Goal: Information Seeking & Learning: Learn about a topic

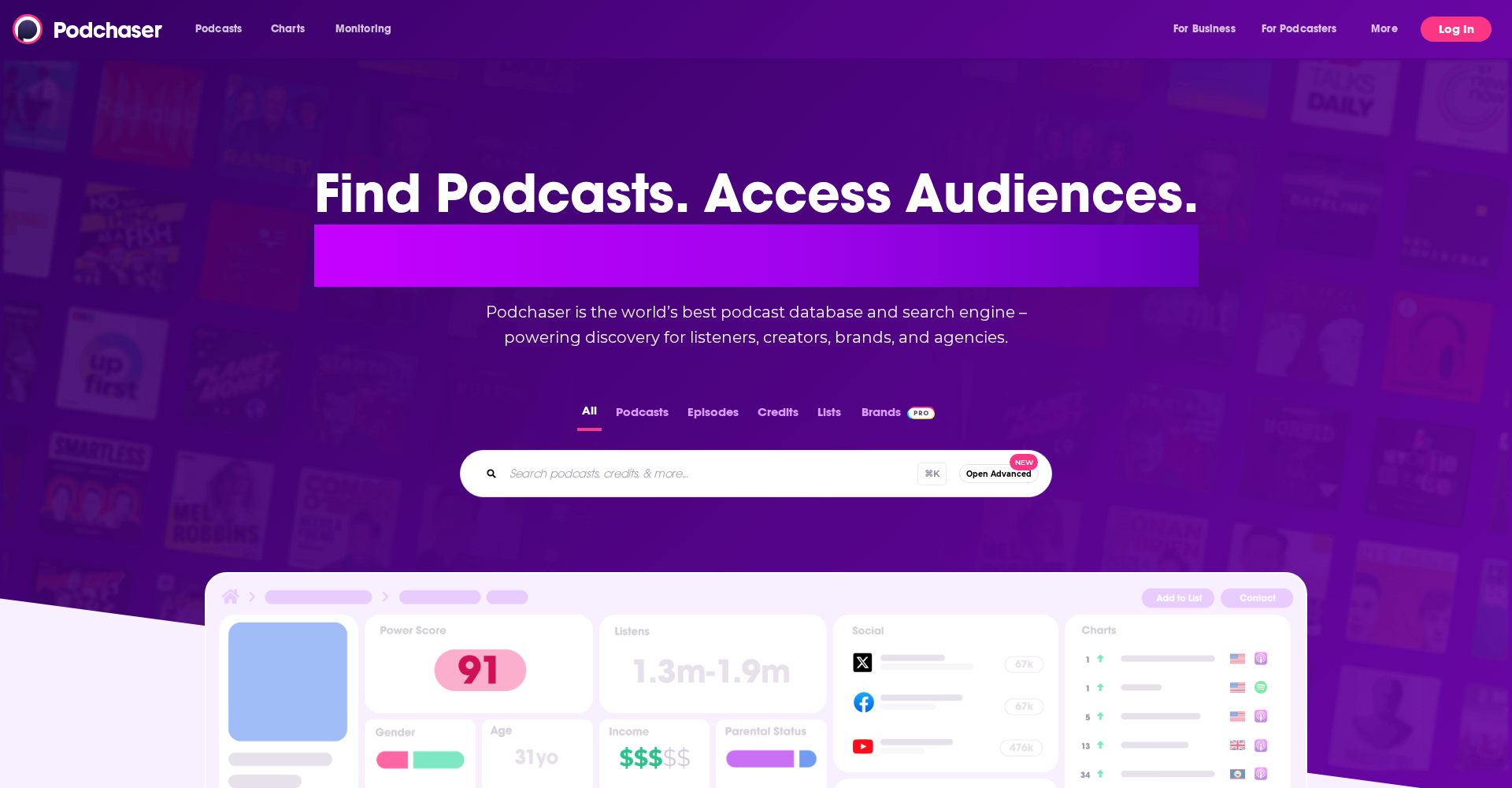
click at [1446, 33] on button "Log In" at bounding box center [1456, 29] width 71 height 25
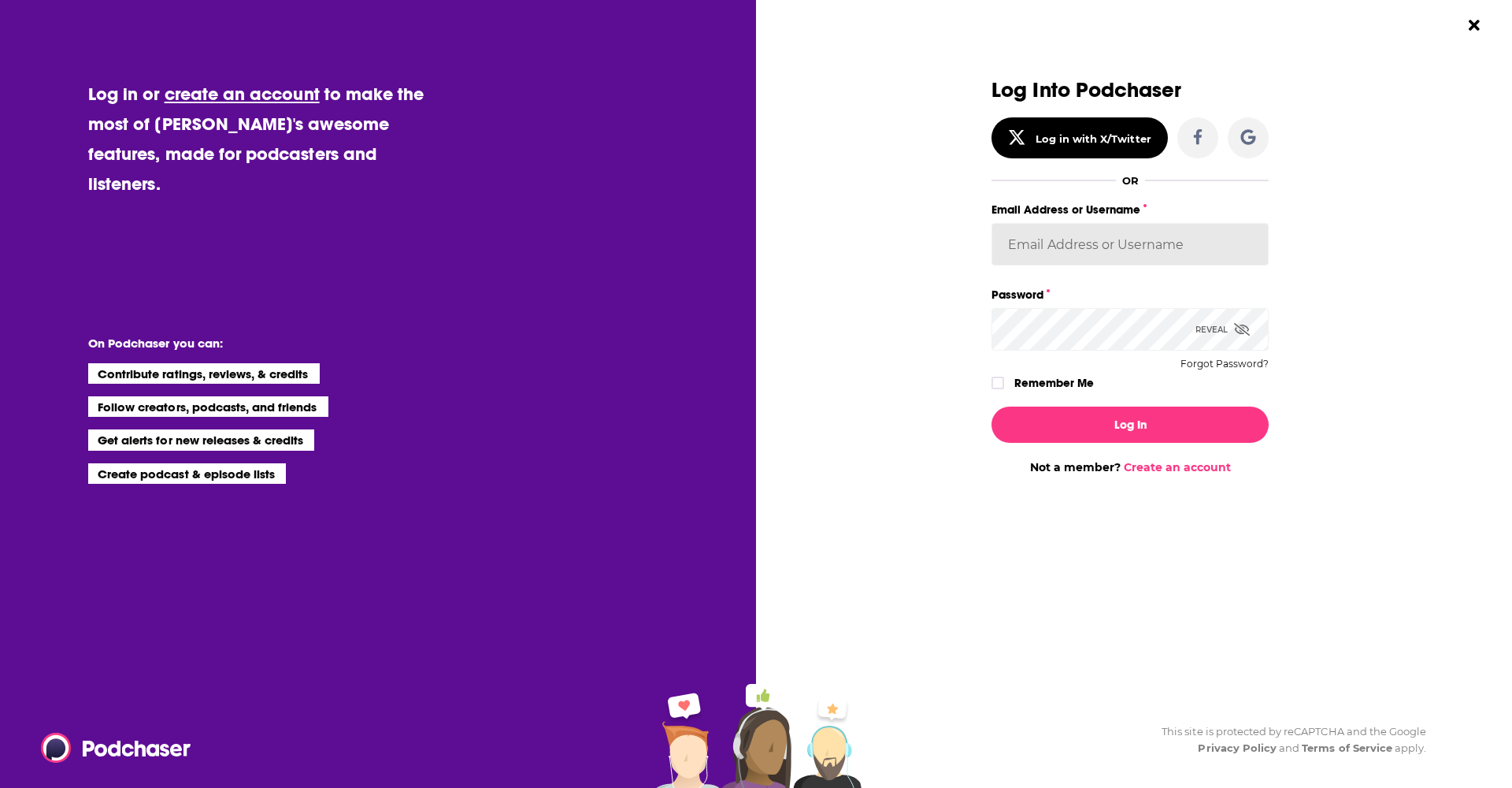
type input "accounting@align-pr.com"
click at [1083, 443] on div "Log In Not a member? Create an account" at bounding box center [1130, 434] width 277 height 81
click at [1076, 418] on button "Log In" at bounding box center [1130, 425] width 277 height 37
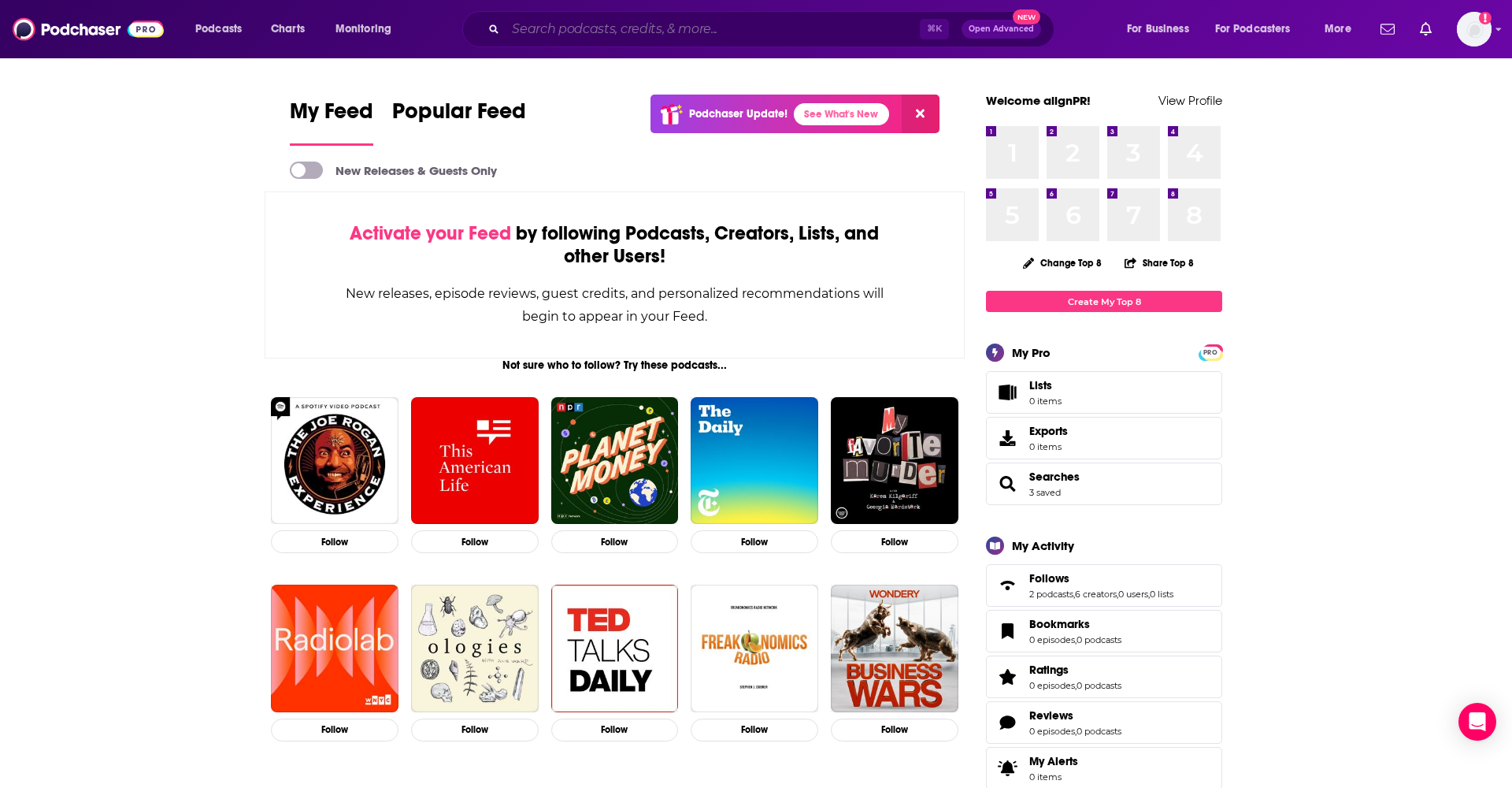
click at [550, 32] on input "Search podcasts, credits, & more..." at bounding box center [712, 29] width 415 height 25
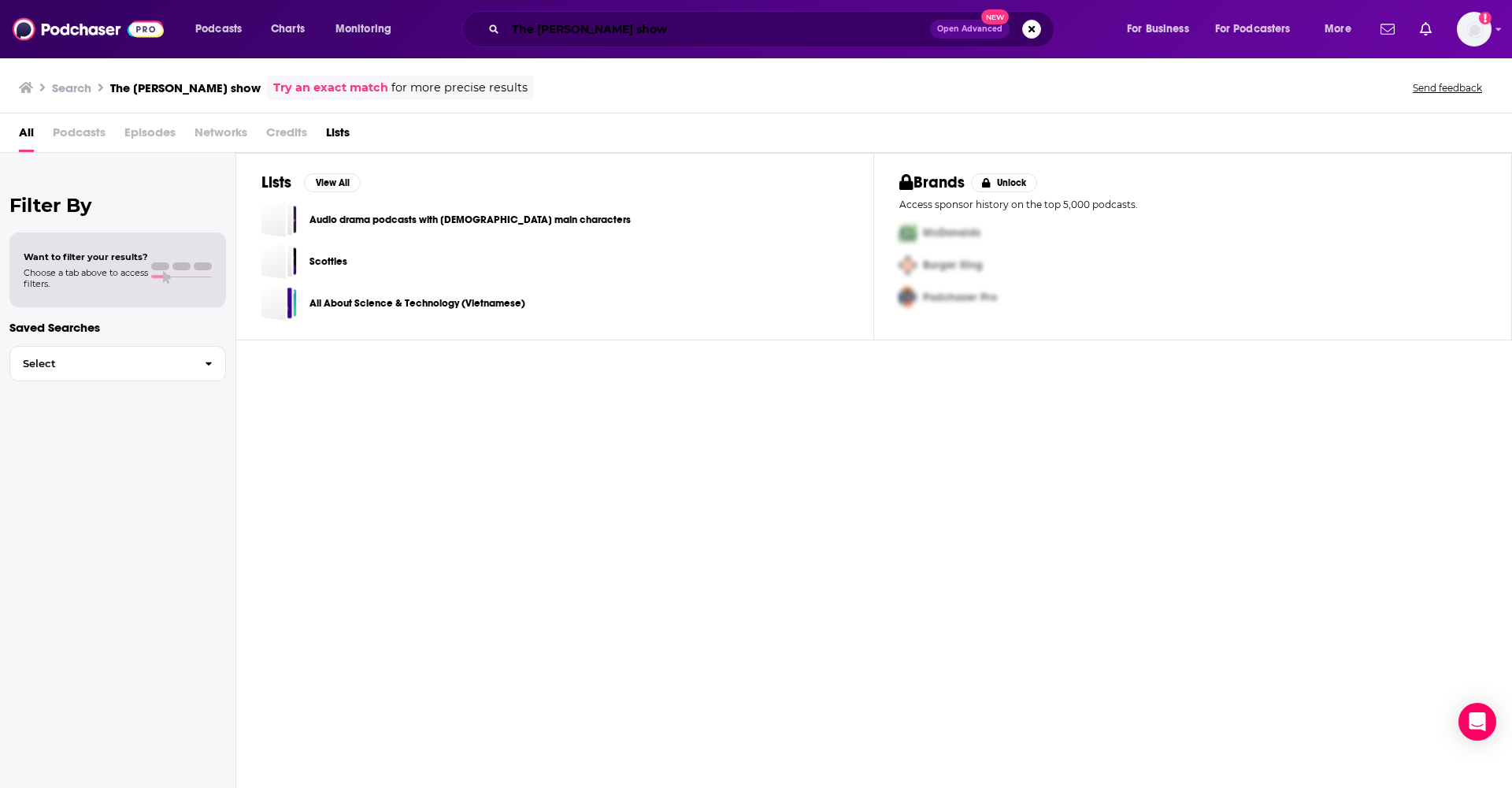
click at [600, 27] on input "The [PERSON_NAME] show" at bounding box center [717, 29] width 425 height 25
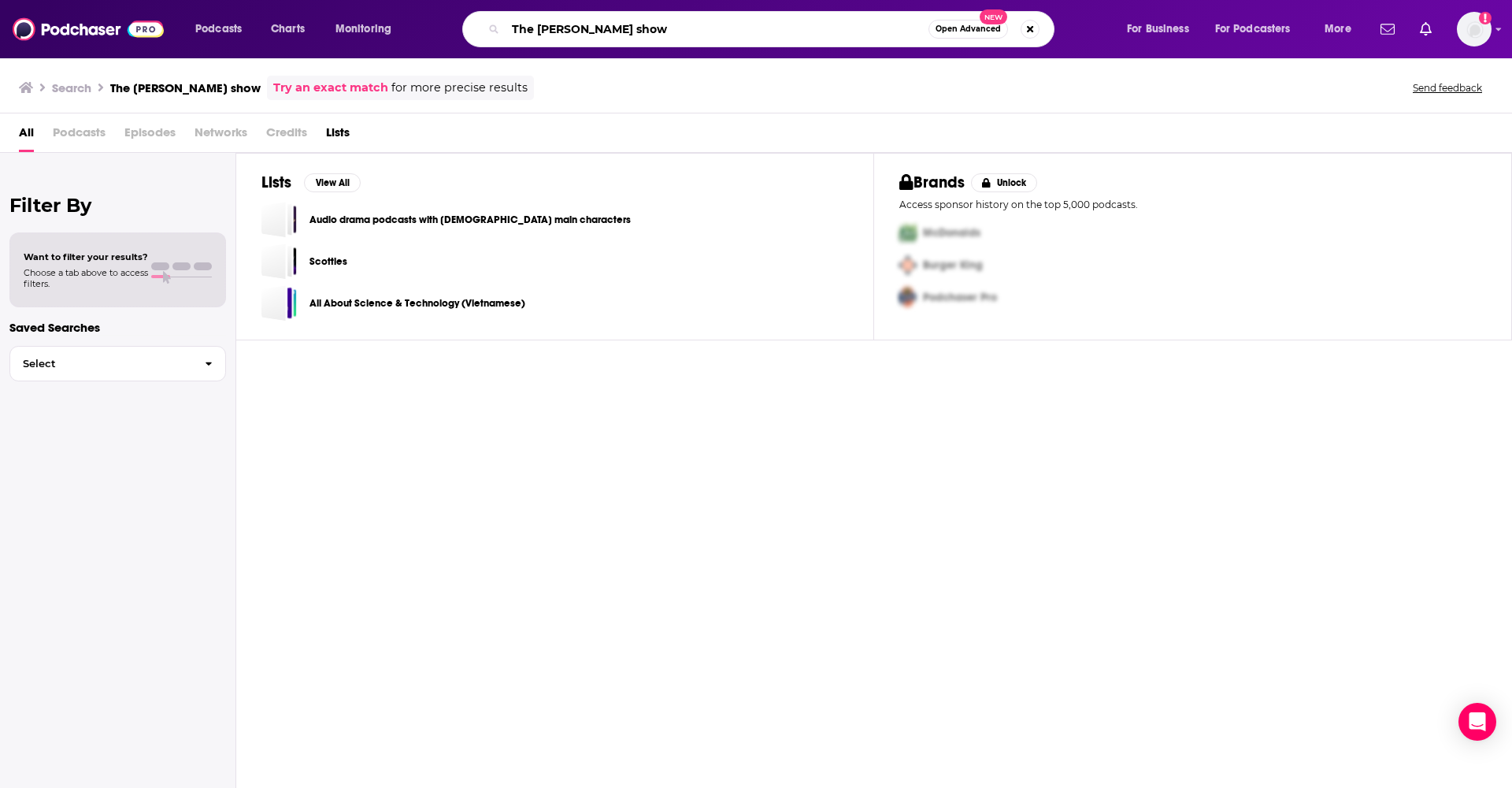
type input "The [PERSON_NAME] show"
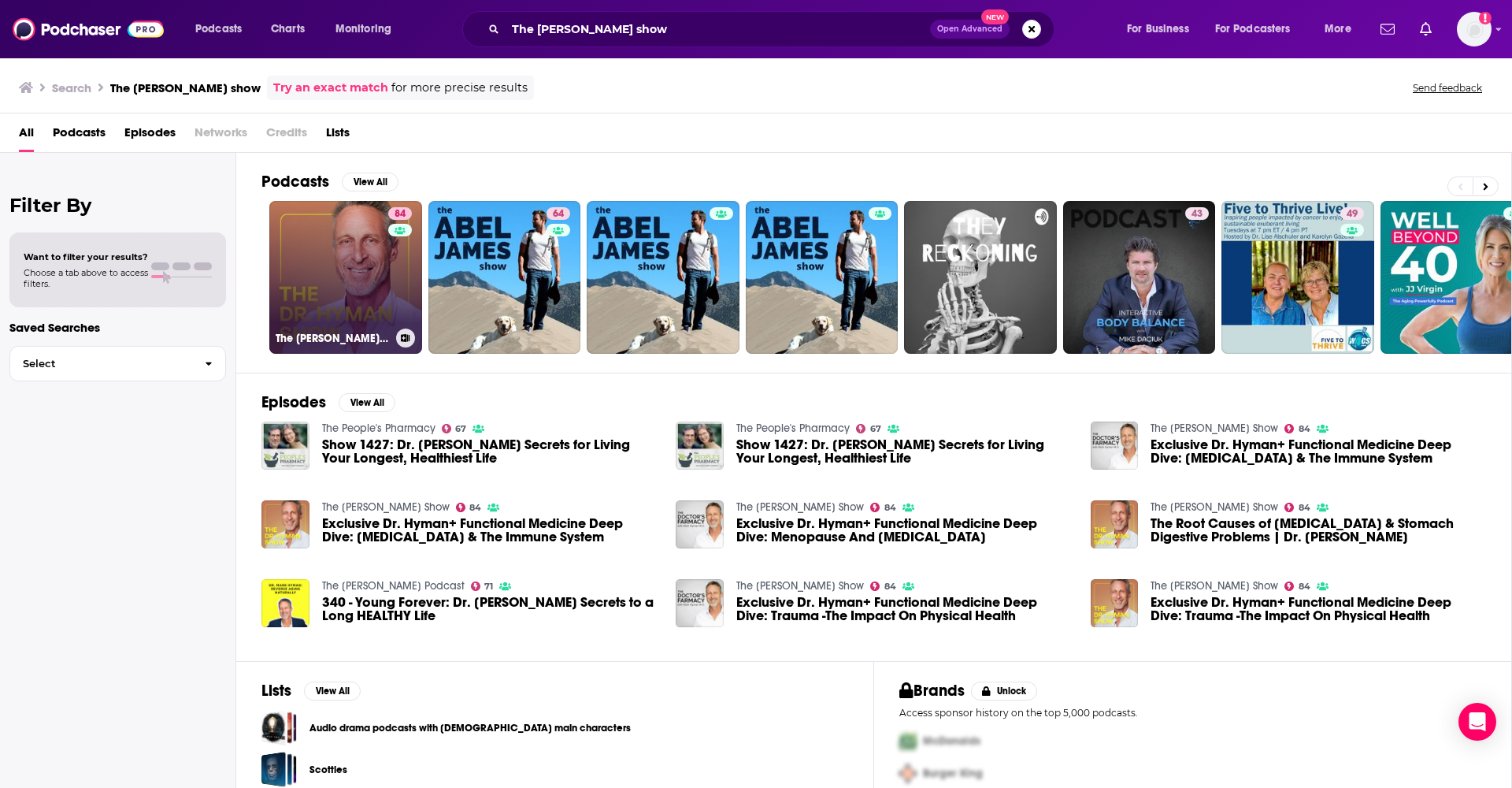
click at [363, 295] on link "84 The Dr. Hyman Show" at bounding box center [346, 278] width 153 height 153
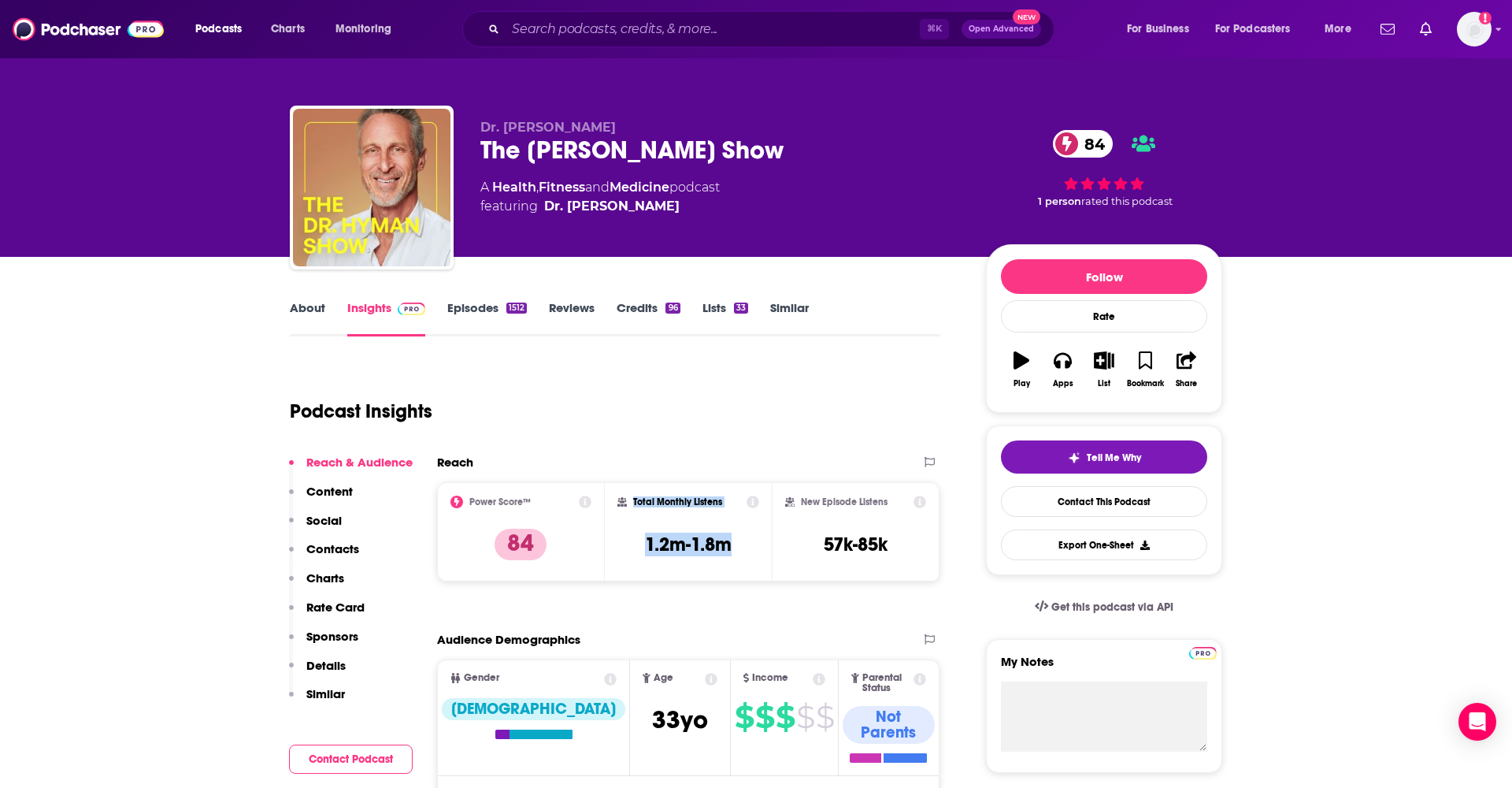
drag, startPoint x: 734, startPoint y: 543, endPoint x: 611, endPoint y: 507, distance: 128.2
click at [611, 507] on div "Total Monthly Listens 1.2m-1.8m" at bounding box center [689, 531] width 168 height 99
copy div "Total Monthly Listens 1.2m-1.8m"
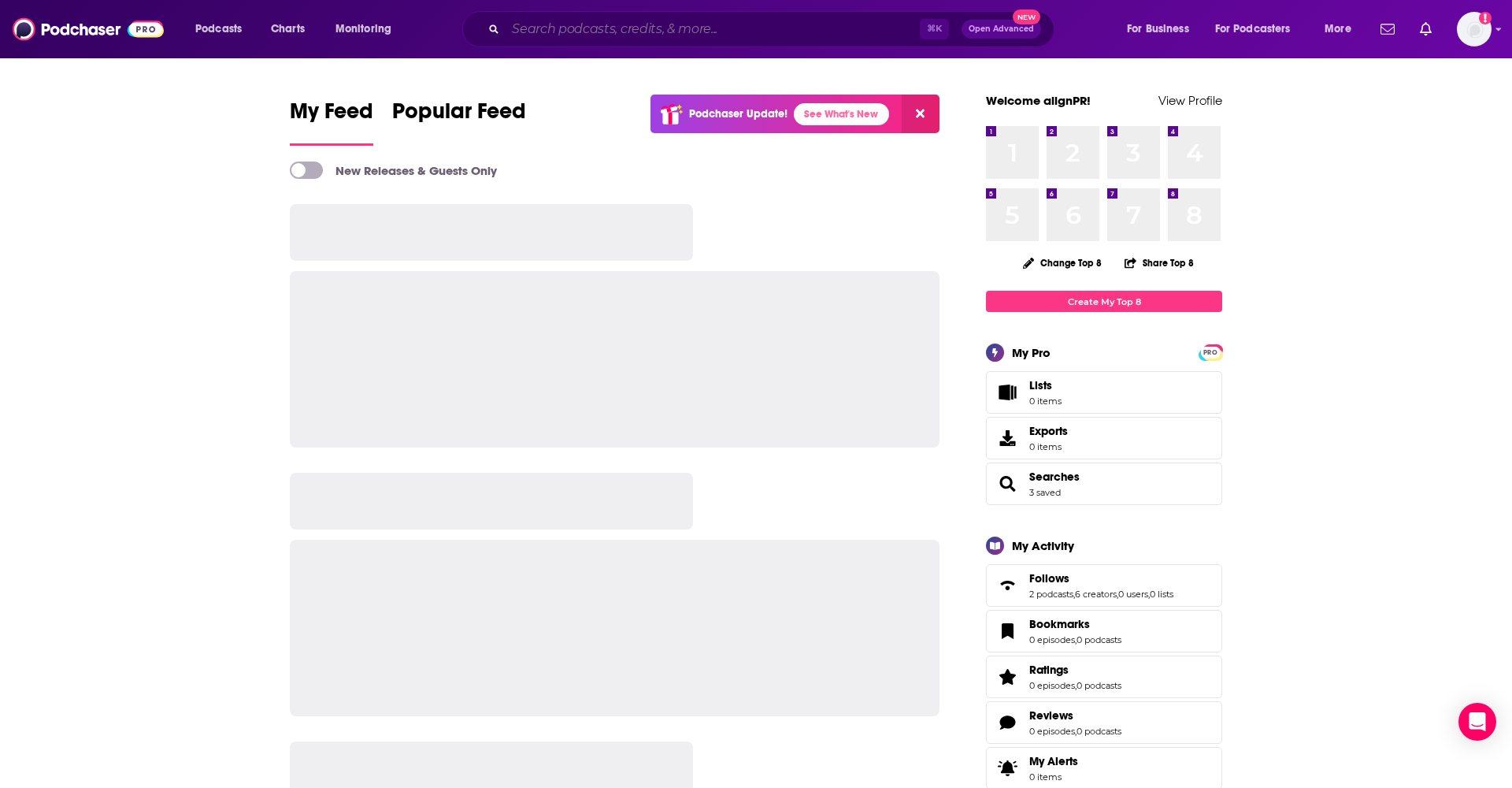
click at [702, 32] on input "Search podcasts, credits, & more..." at bounding box center [712, 29] width 415 height 25
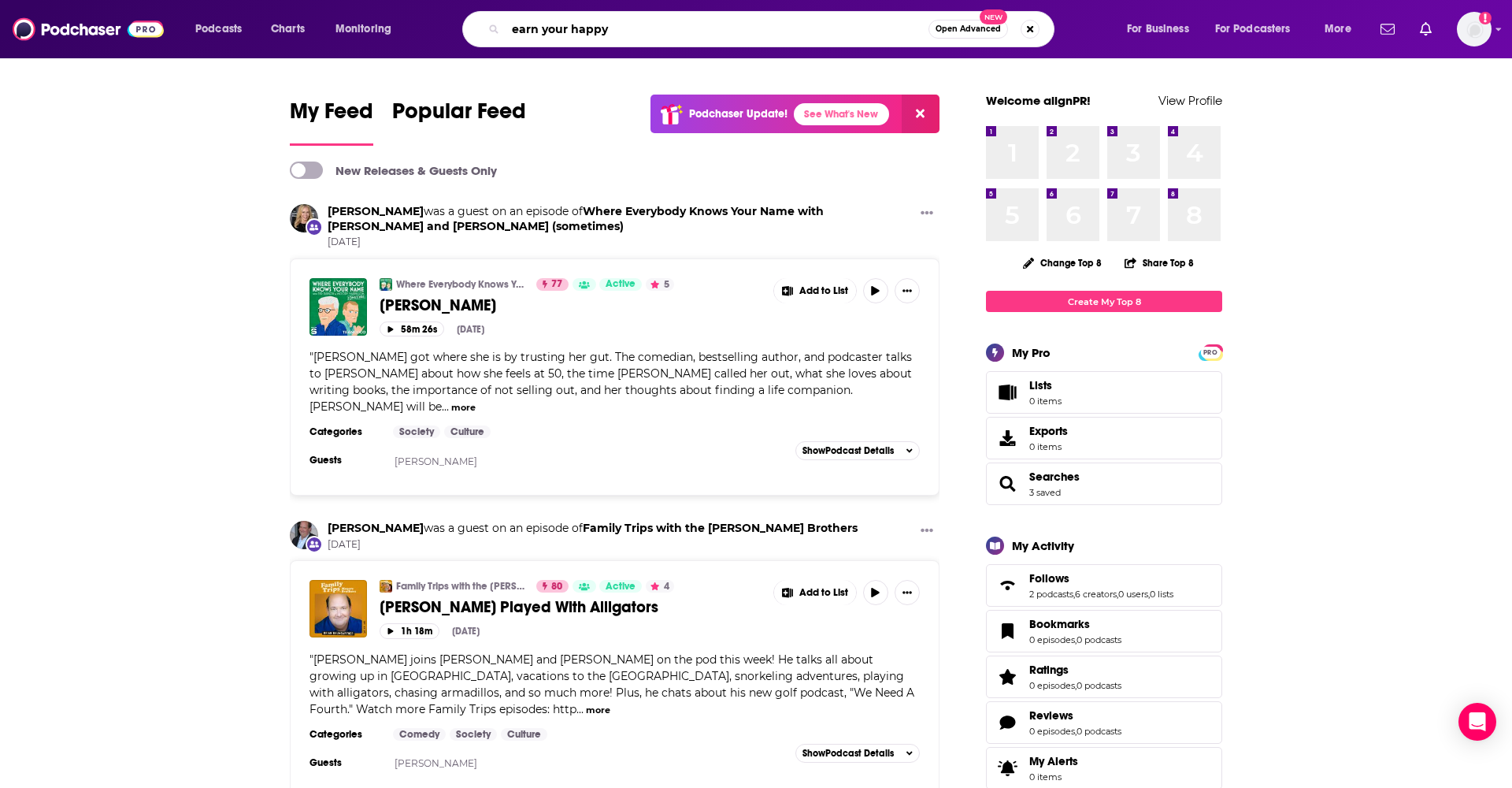
type input "earn your happy"
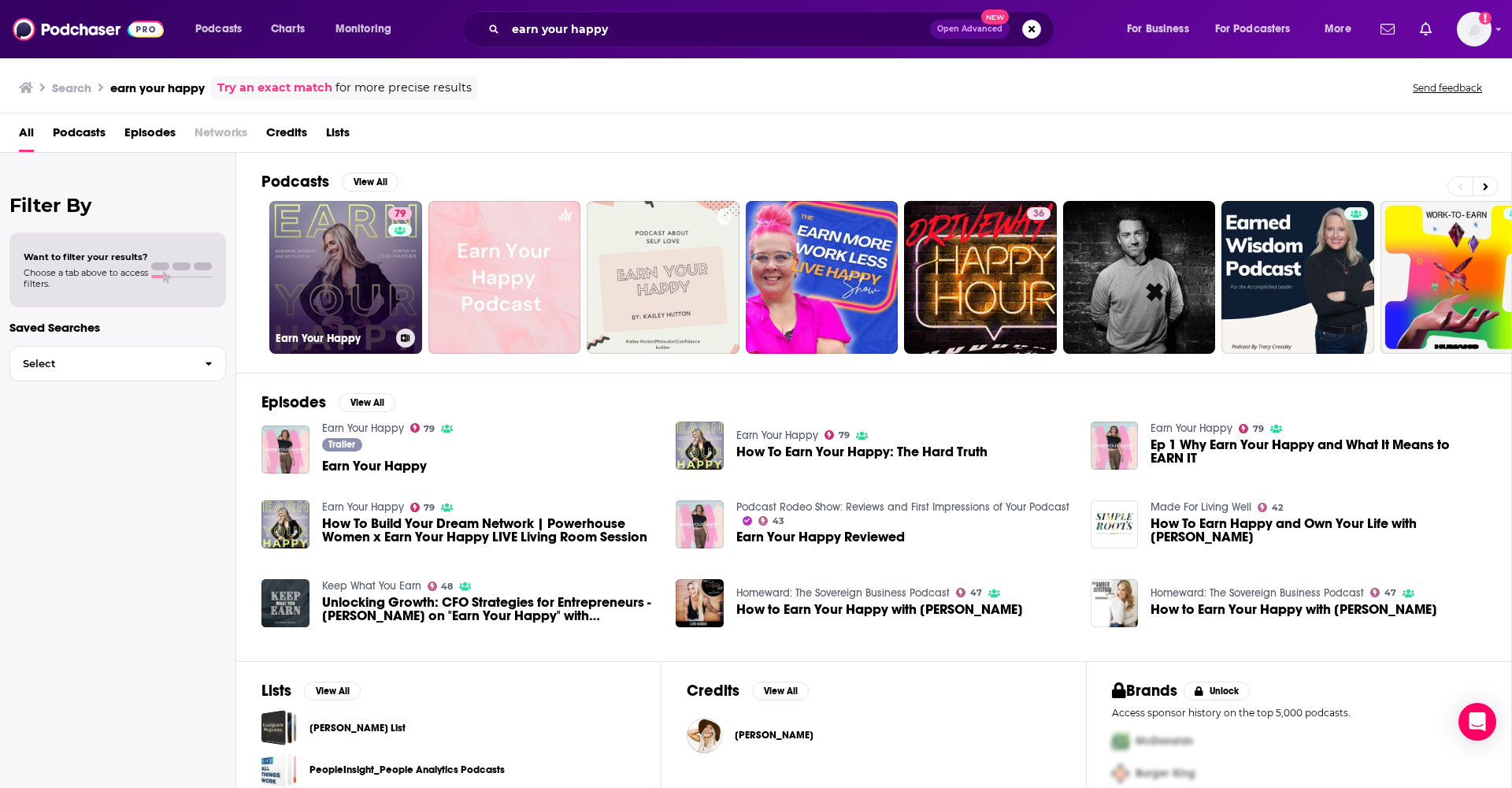
click at [332, 295] on link "79 Earn Your Happy" at bounding box center [346, 278] width 153 height 153
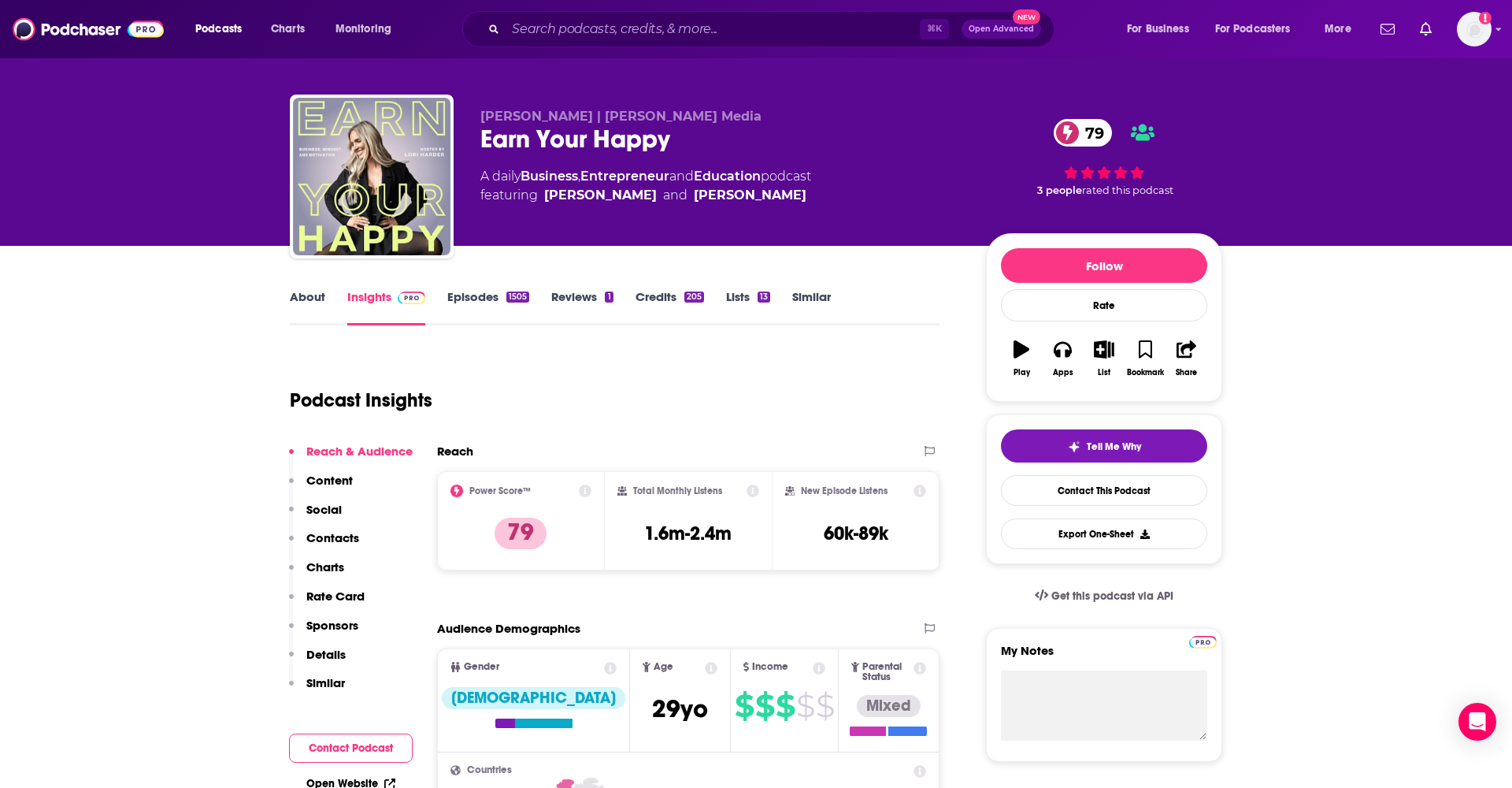
scroll to position [17, 0]
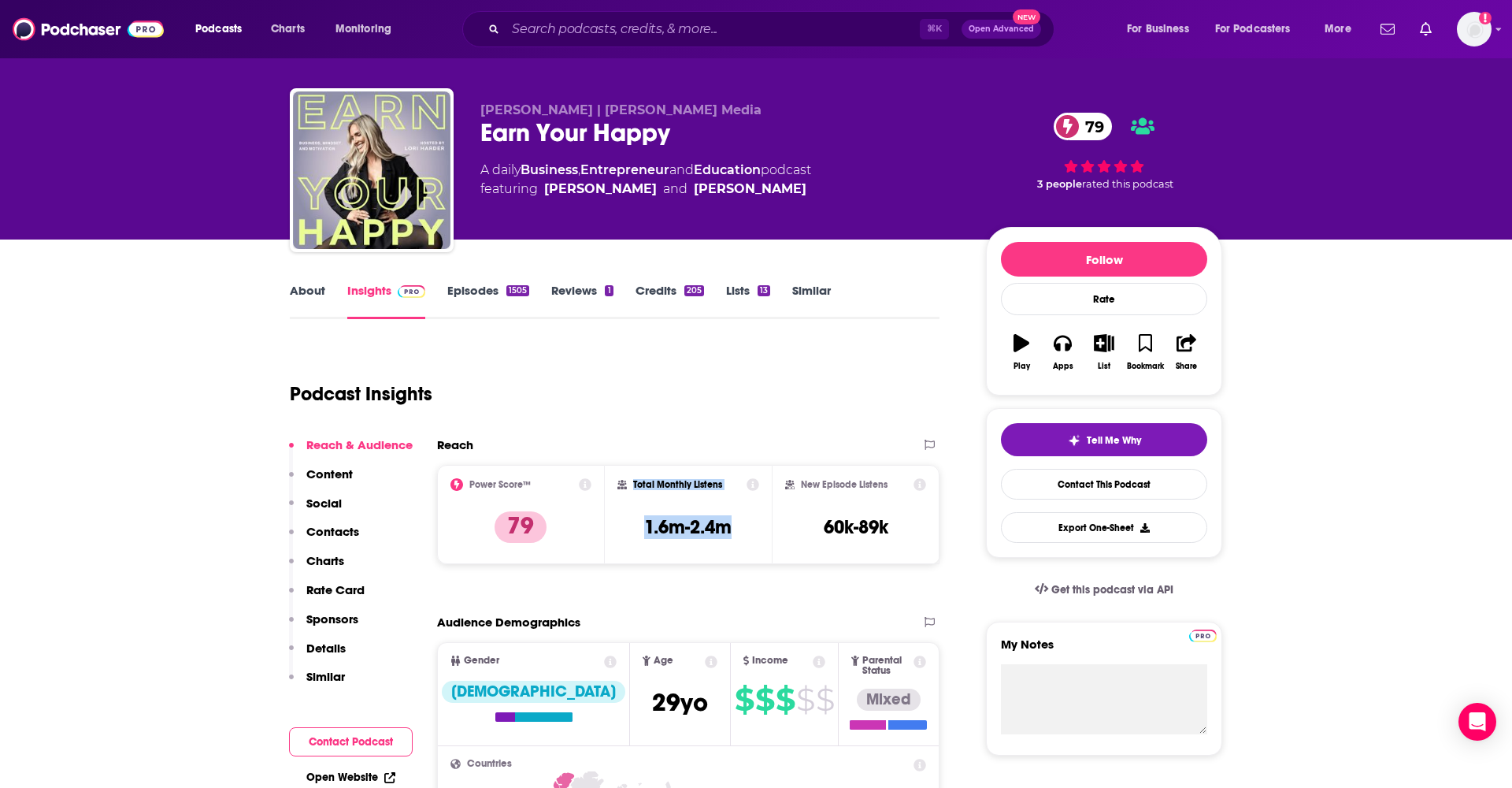
drag, startPoint x: 734, startPoint y: 525, endPoint x: 626, endPoint y: 484, distance: 115.5
click at [606, 484] on div "Total Monthly Listens 1.6m-2.4m" at bounding box center [689, 514] width 168 height 99
copy div "Total Monthly Listens 1.6m-2.4m"
